Goal: Navigation & Orientation: Find specific page/section

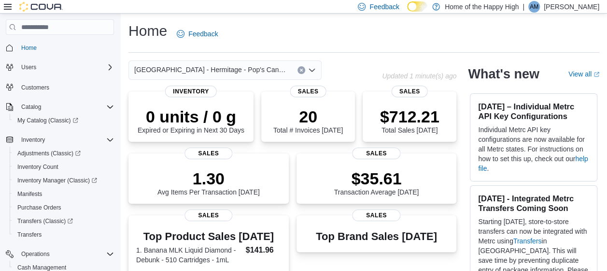
scroll to position [60, 0]
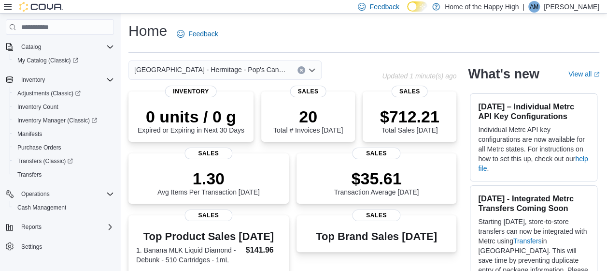
click at [578, 13] on div "Feedback Dark Mode Home of the Happy High | AM [PERSON_NAME]" at bounding box center [476, 6] width 245 height 19
click at [577, 9] on p "[PERSON_NAME]" at bounding box center [572, 7] width 56 height 12
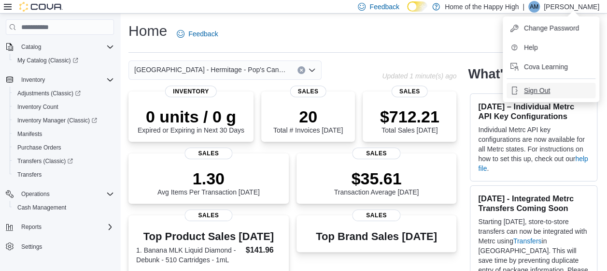
click at [546, 88] on span "Sign Out" at bounding box center [537, 91] width 26 height 10
